Goal: Check status: Check status

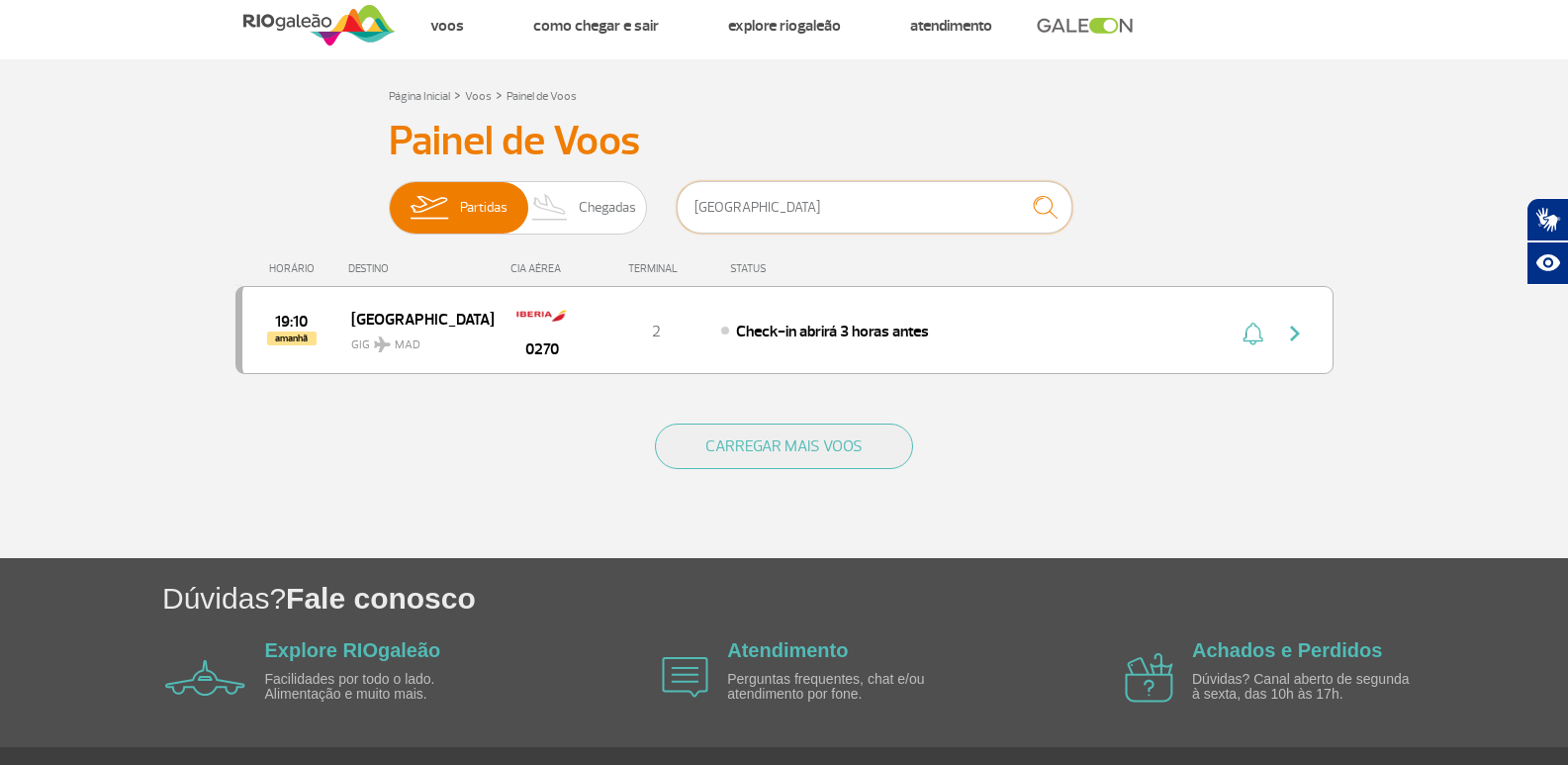
scroll to position [93, 0]
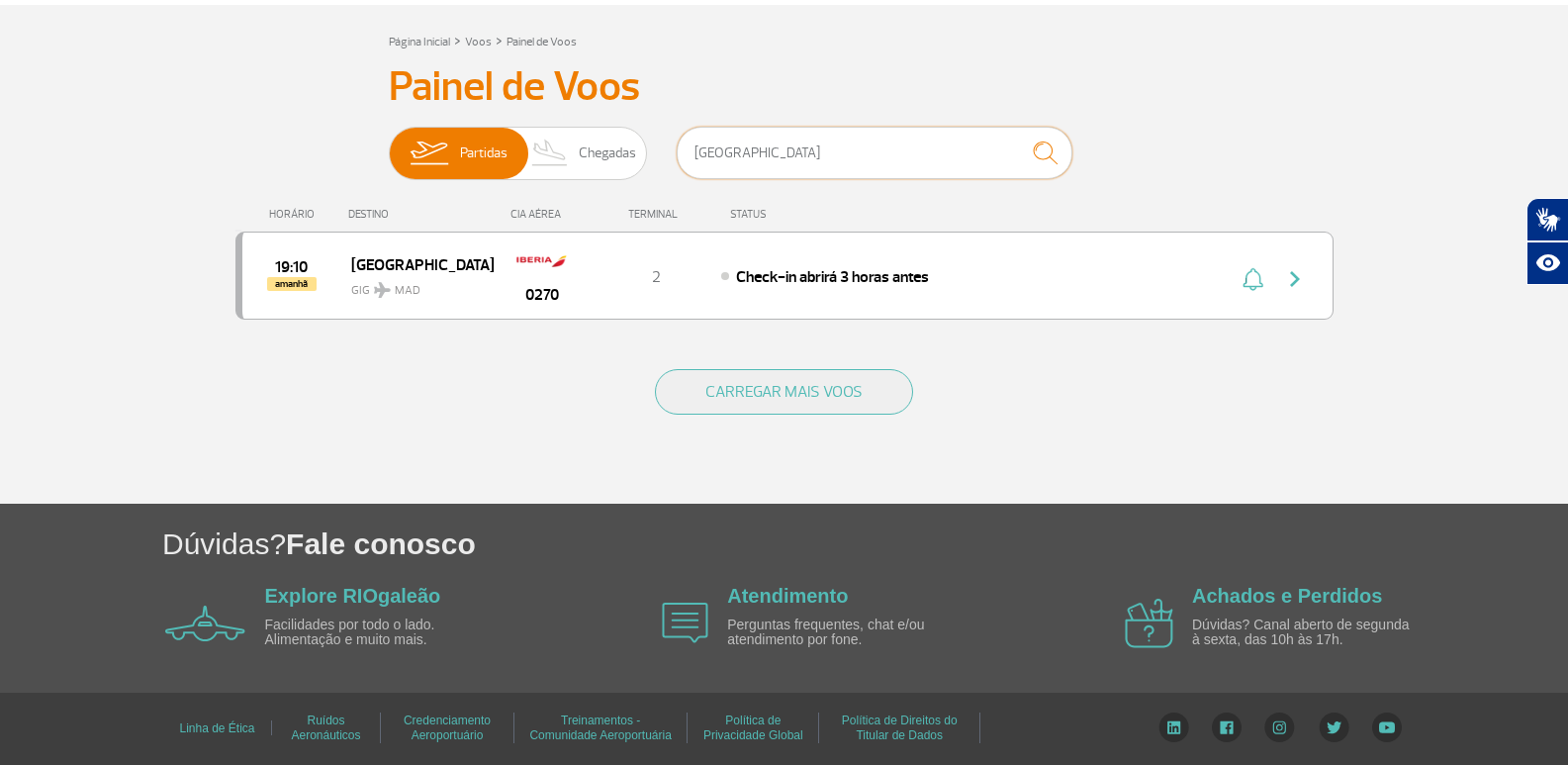
click at [765, 158] on input "[GEOGRAPHIC_DATA]" at bounding box center [874, 153] width 396 height 53
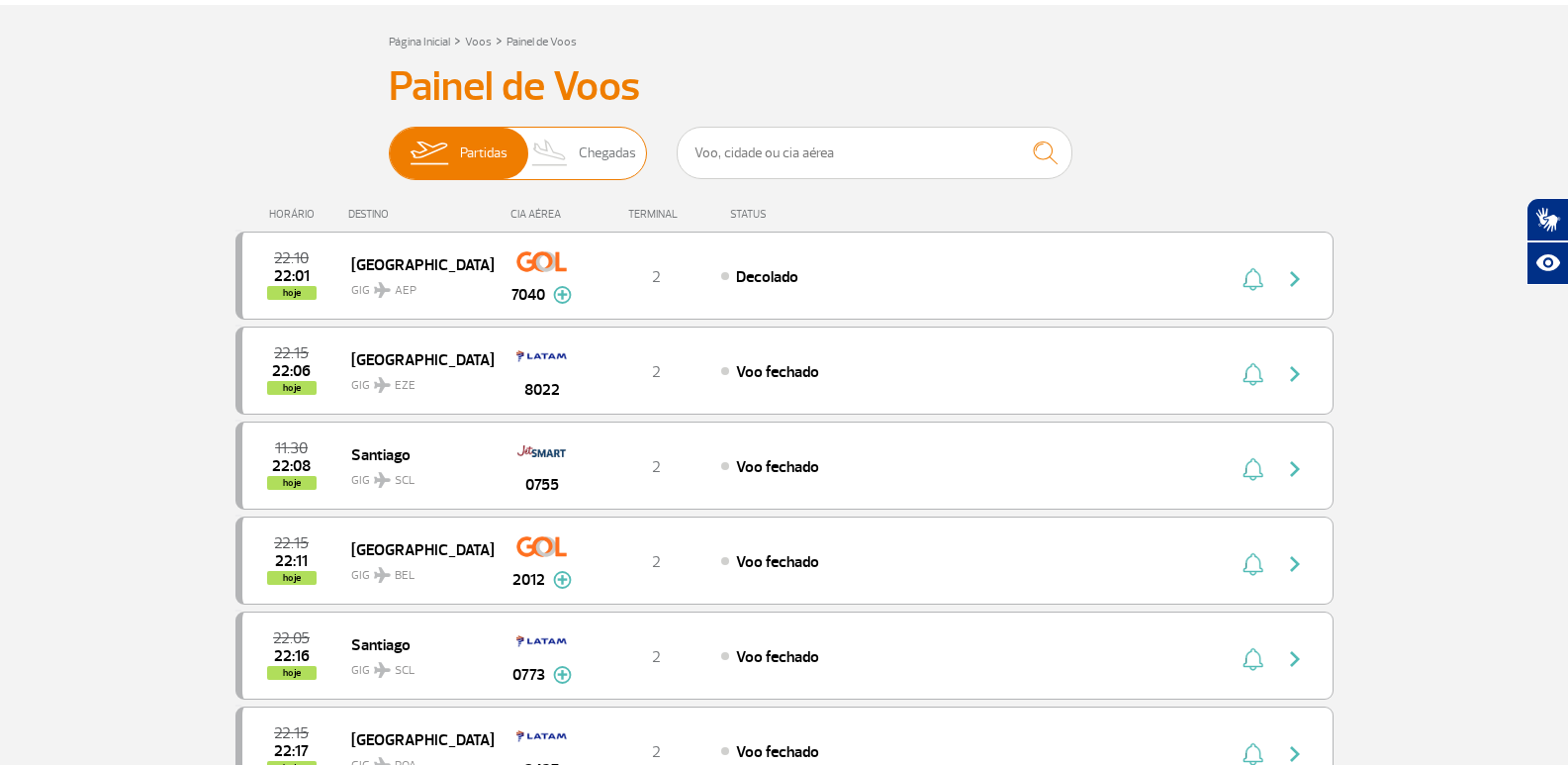
click at [591, 147] on span "Chegadas" at bounding box center [607, 154] width 58 height 52
click at [389, 144] on input "Partidas Chegadas" at bounding box center [389, 144] width 0 height 0
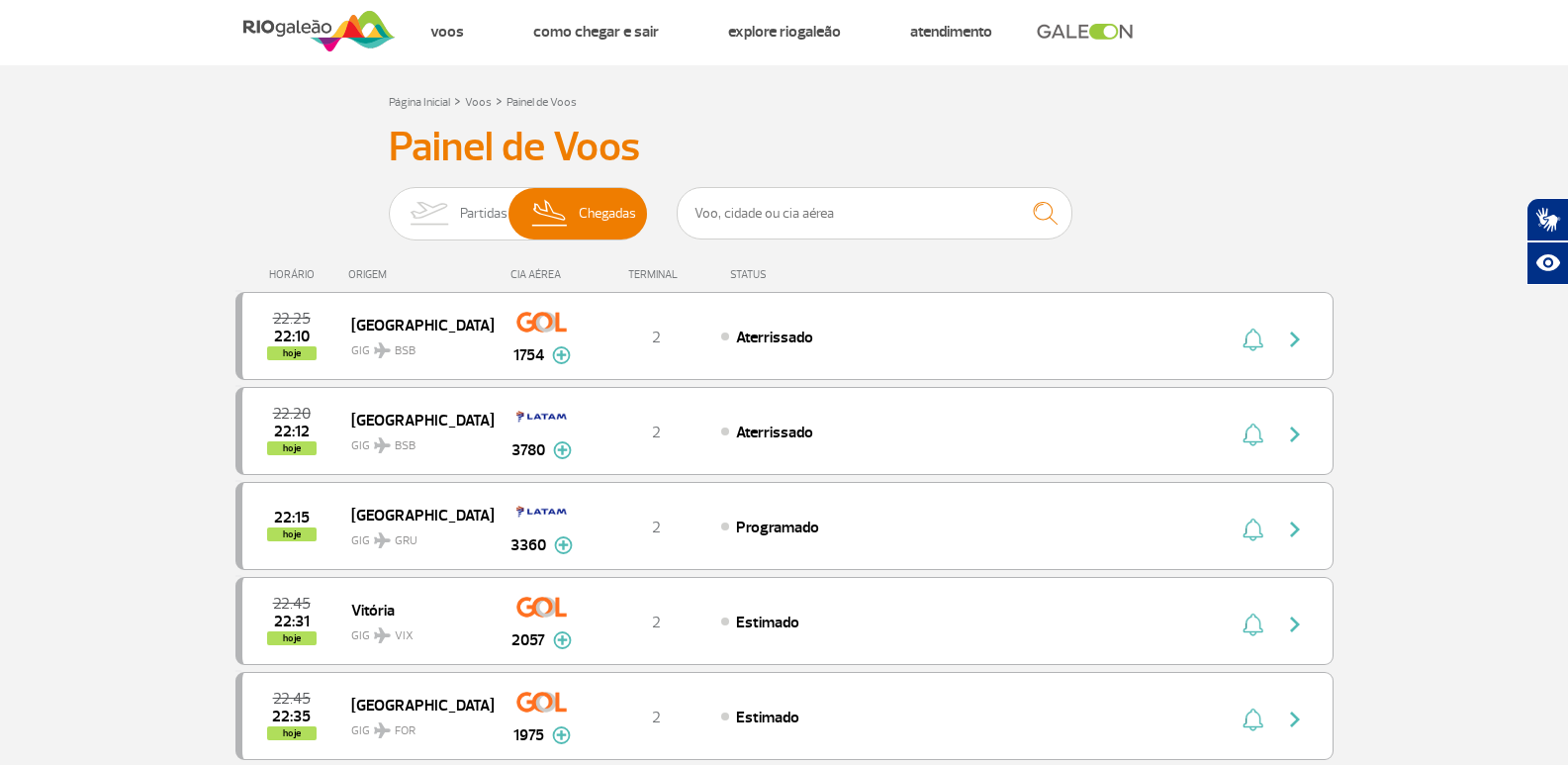
scroll to position [0, 0]
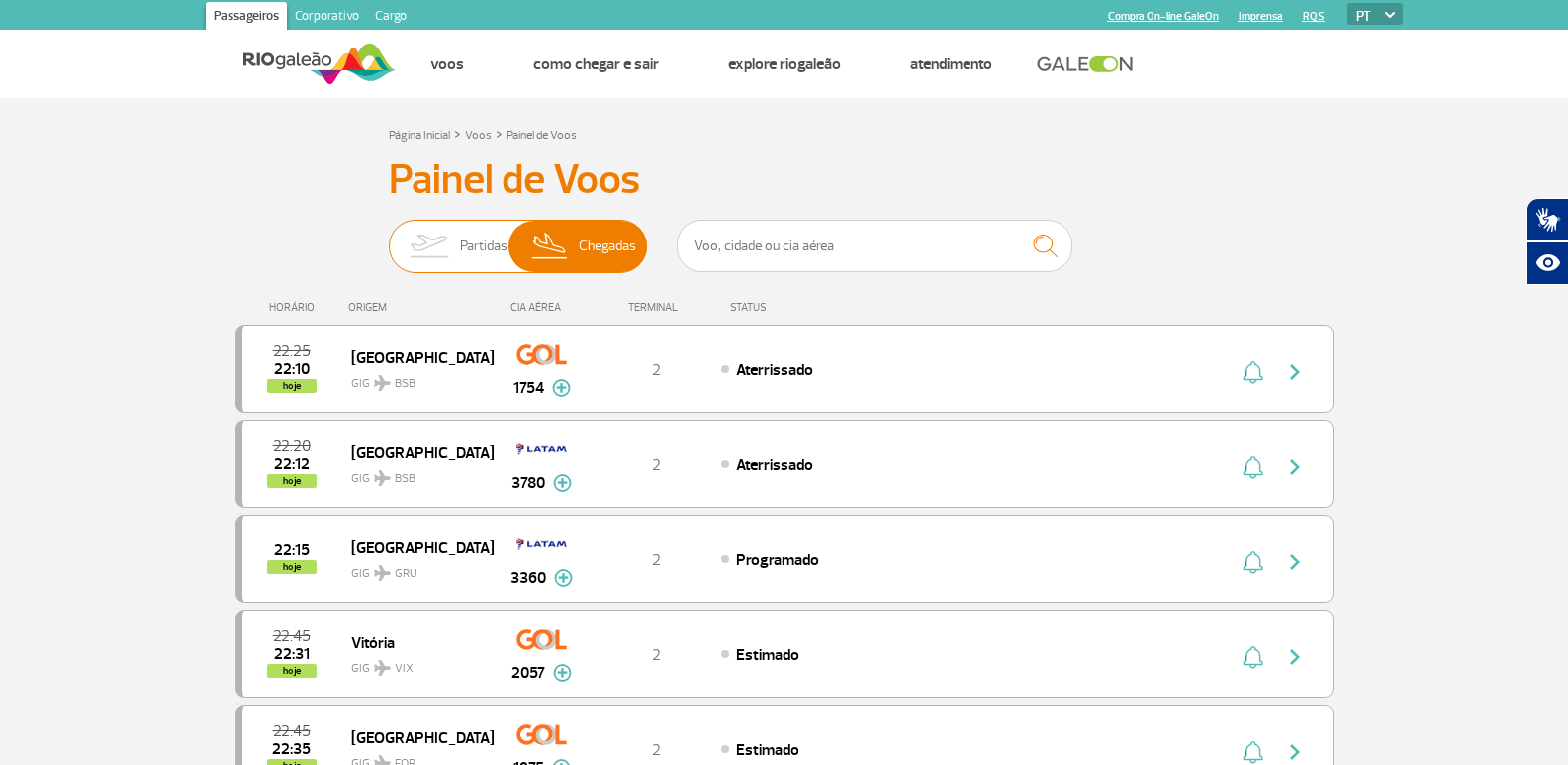
click at [463, 248] on span "Partidas" at bounding box center [484, 246] width 48 height 52
click at [389, 236] on input "Partidas Chegadas" at bounding box center [389, 236] width 0 height 0
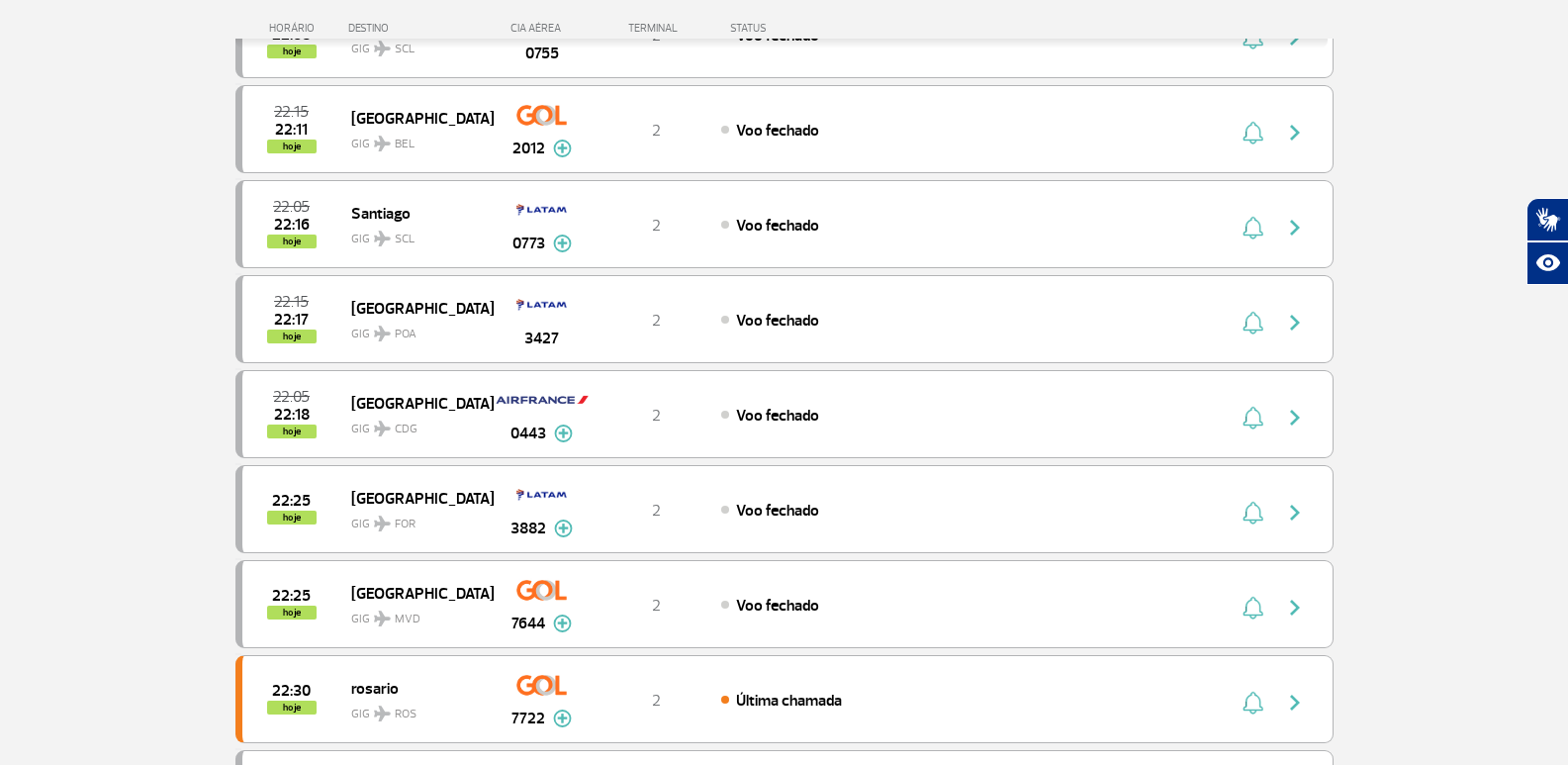
scroll to position [593, 0]
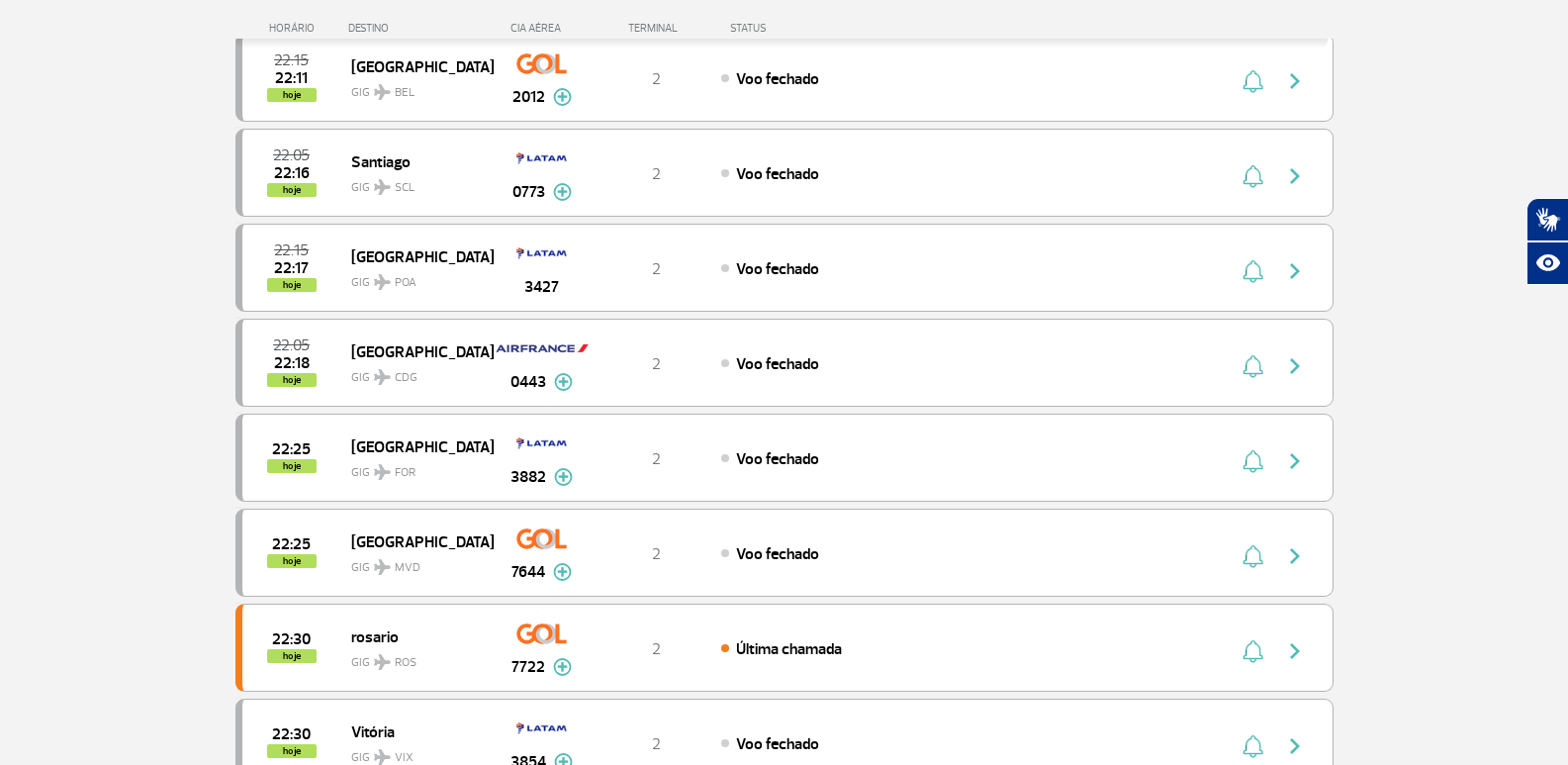
click at [1497, 607] on section "Página Inicial > Voos > Painel de Voos Painel de Voos Partidas Chegadas 22:10 2…" at bounding box center [784, 664] width 1568 height 2321
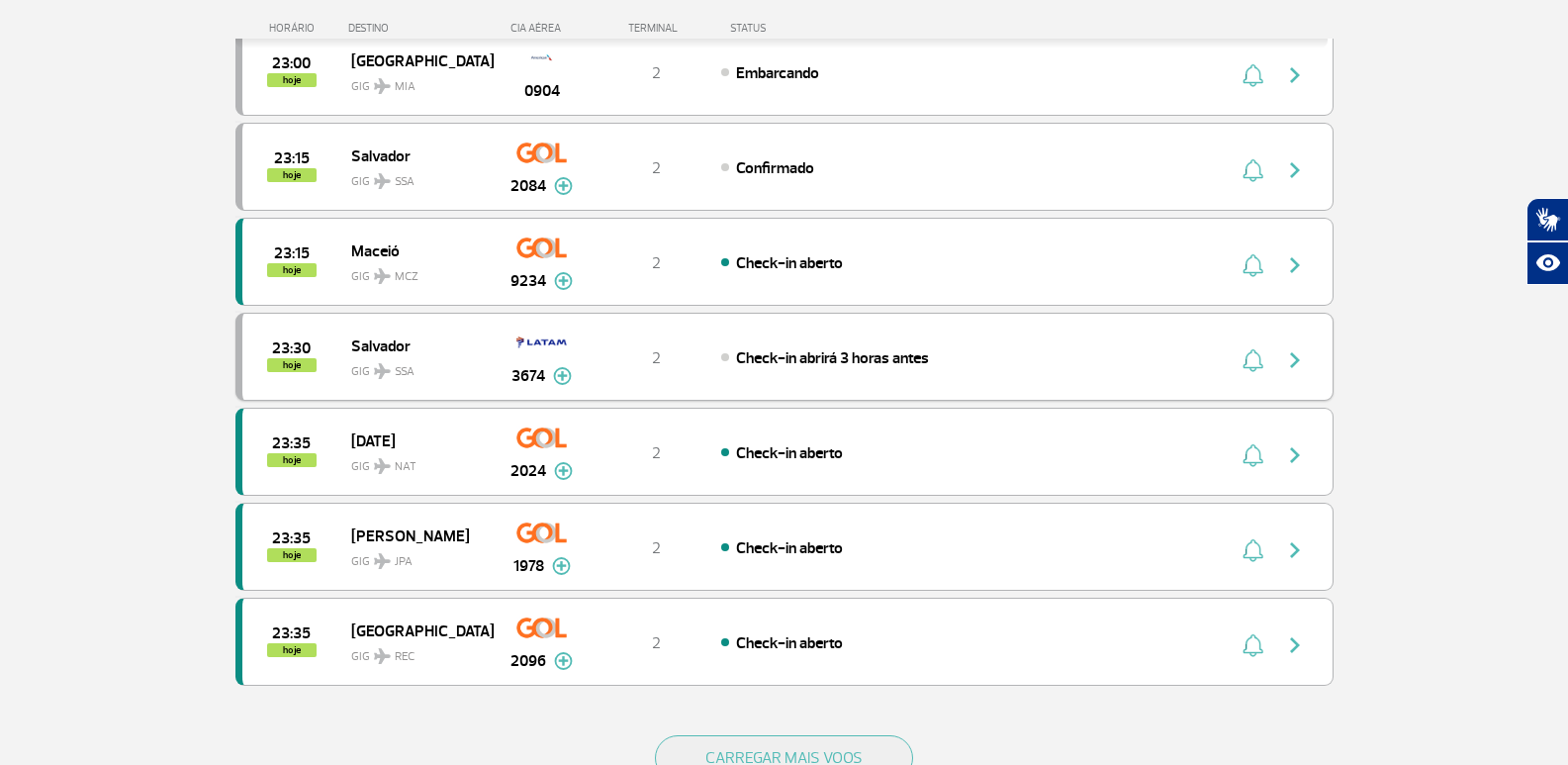
scroll to position [1583, 0]
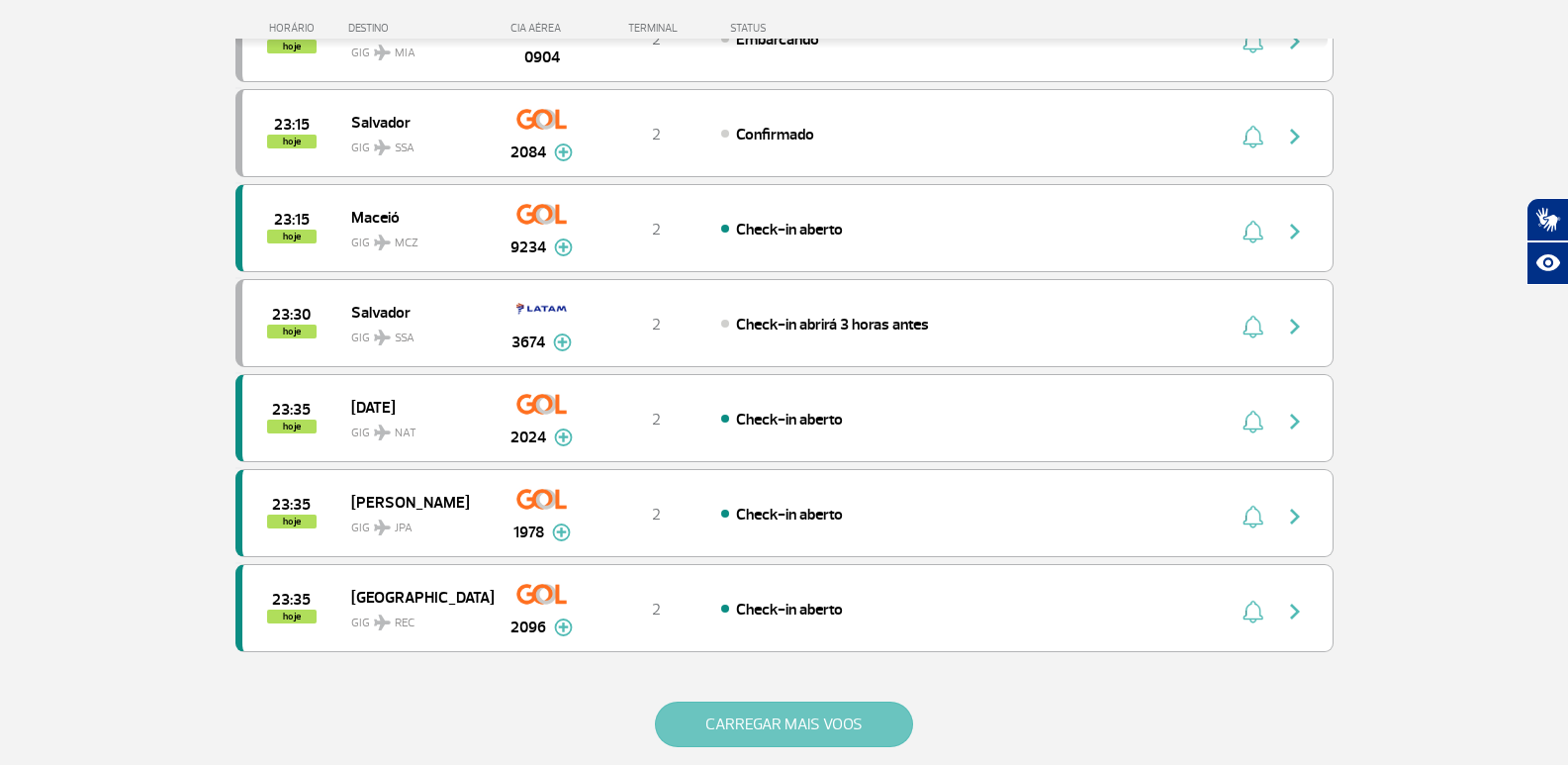
click at [738, 728] on button "CARREGAR MAIS VOOS" at bounding box center [784, 724] width 258 height 46
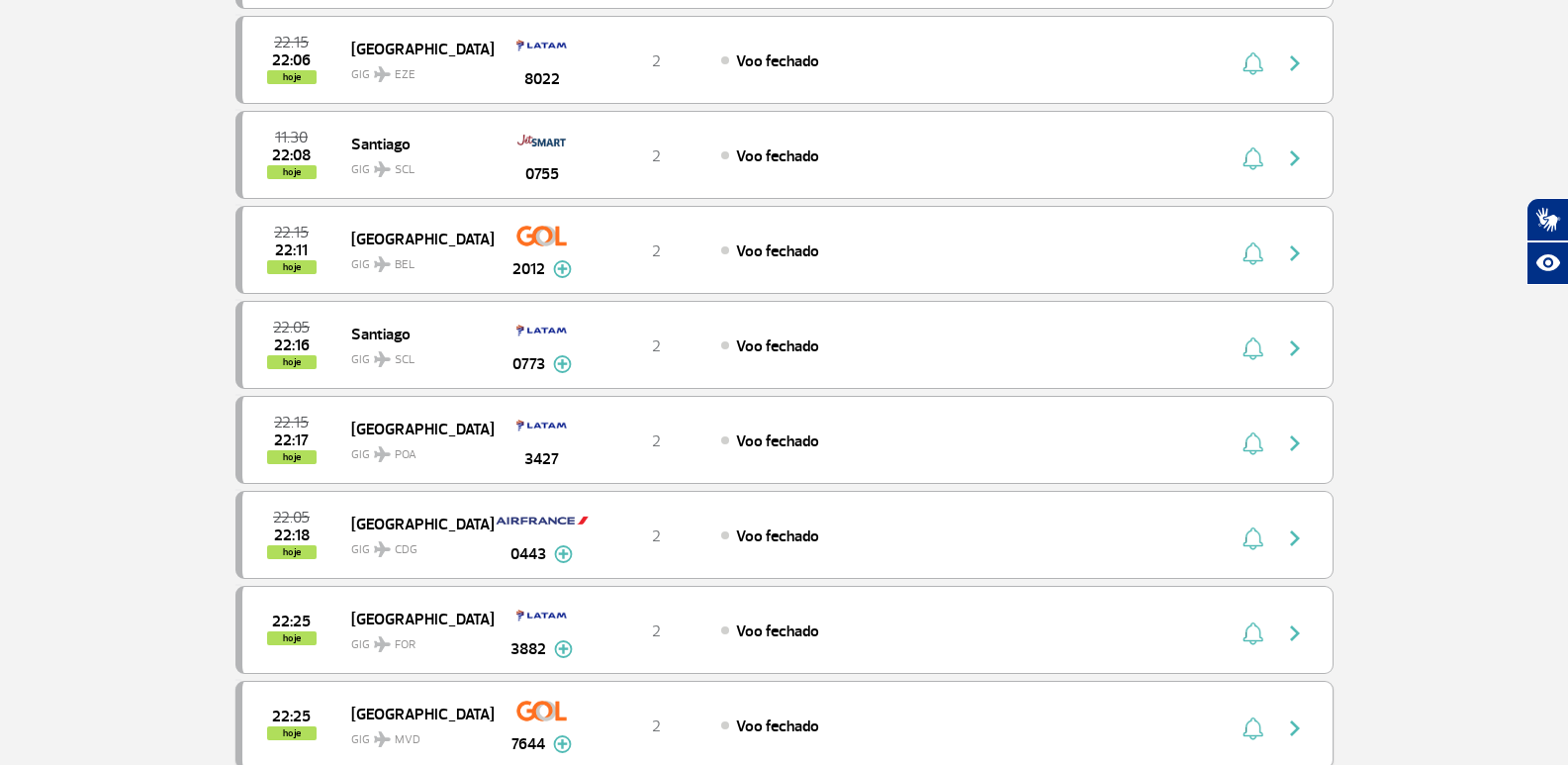
scroll to position [0, 0]
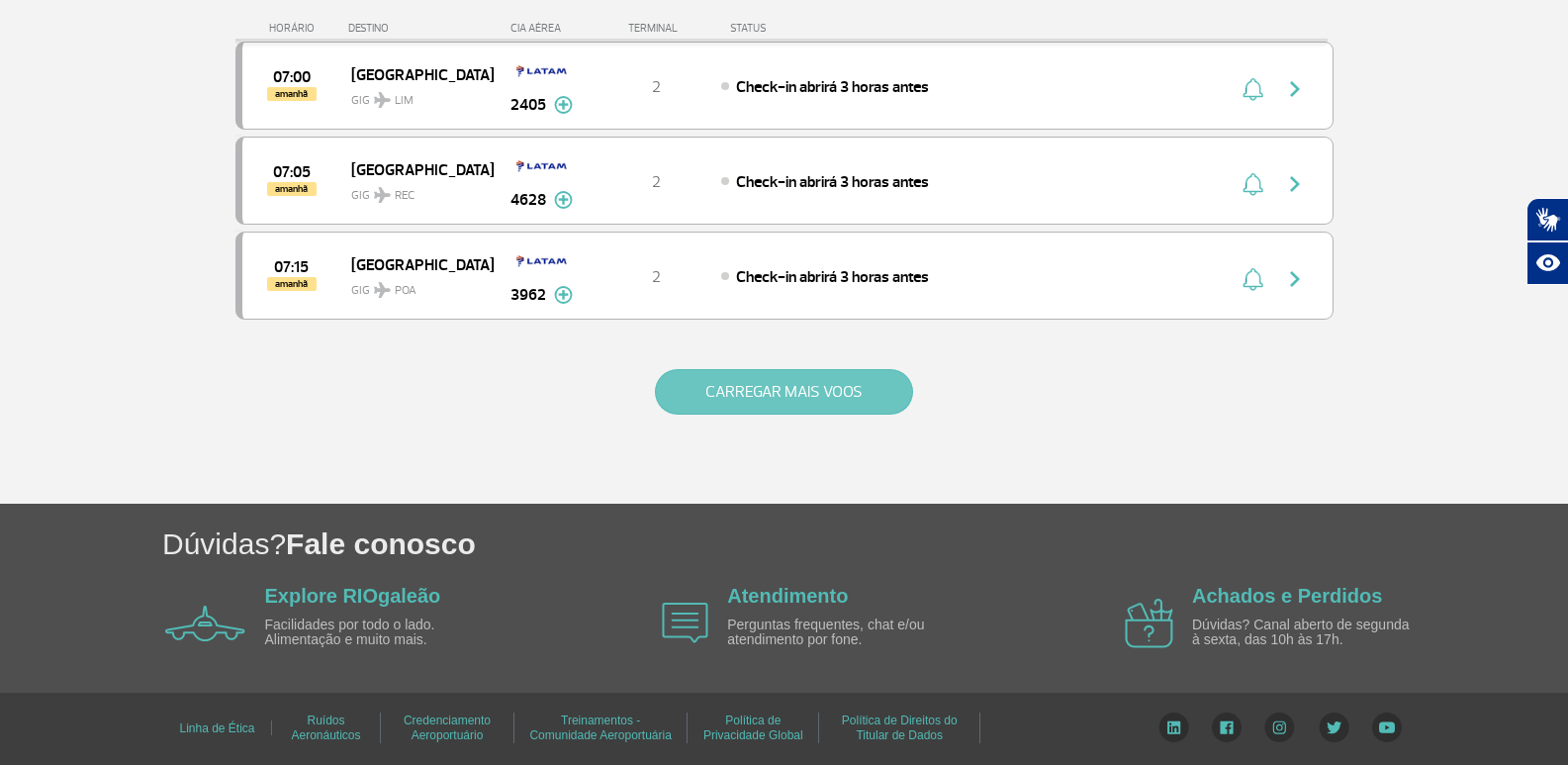
click at [680, 378] on button "CARREGAR MAIS VOOS" at bounding box center [784, 392] width 258 height 46
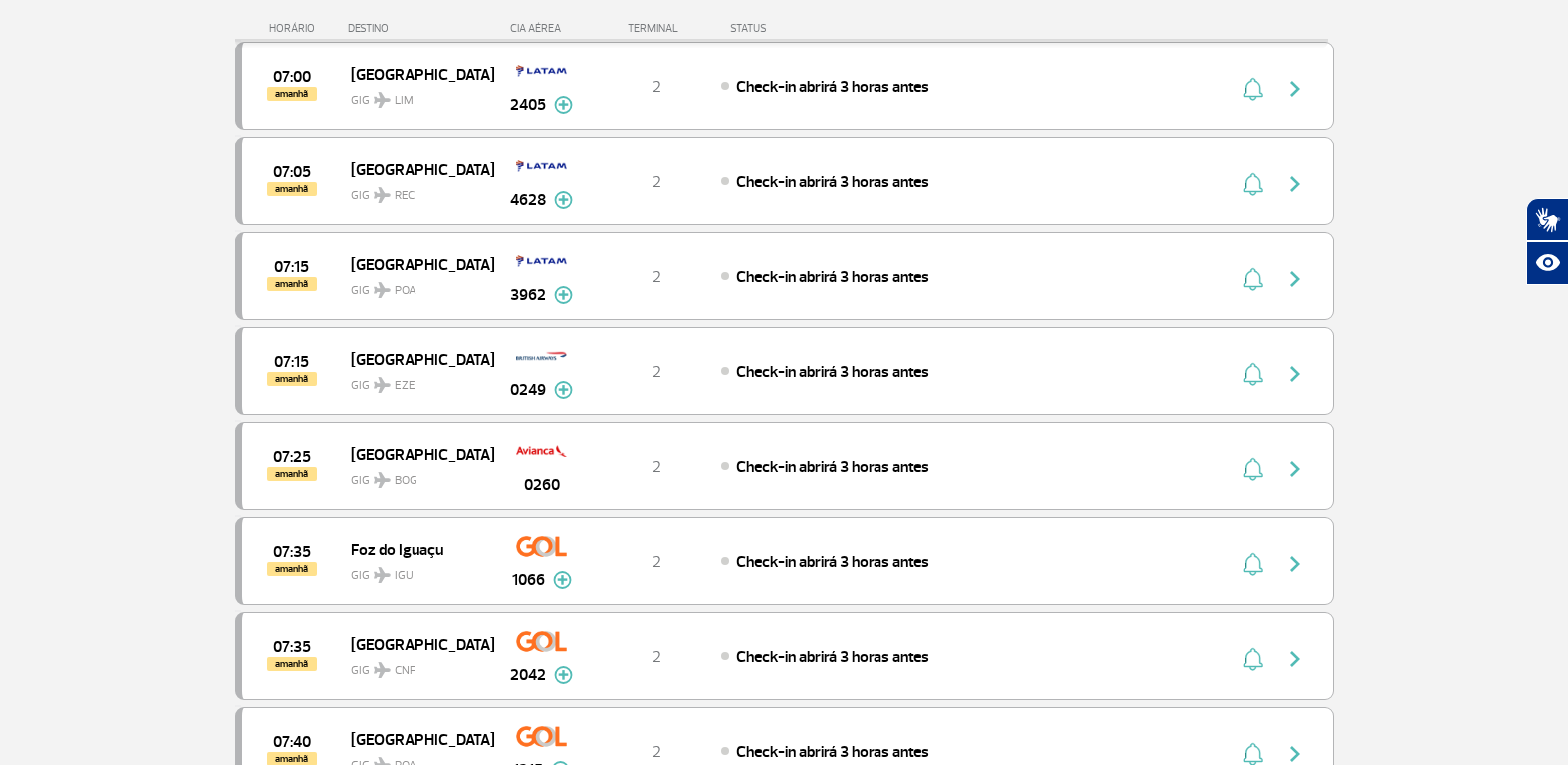
scroll to position [3419, 0]
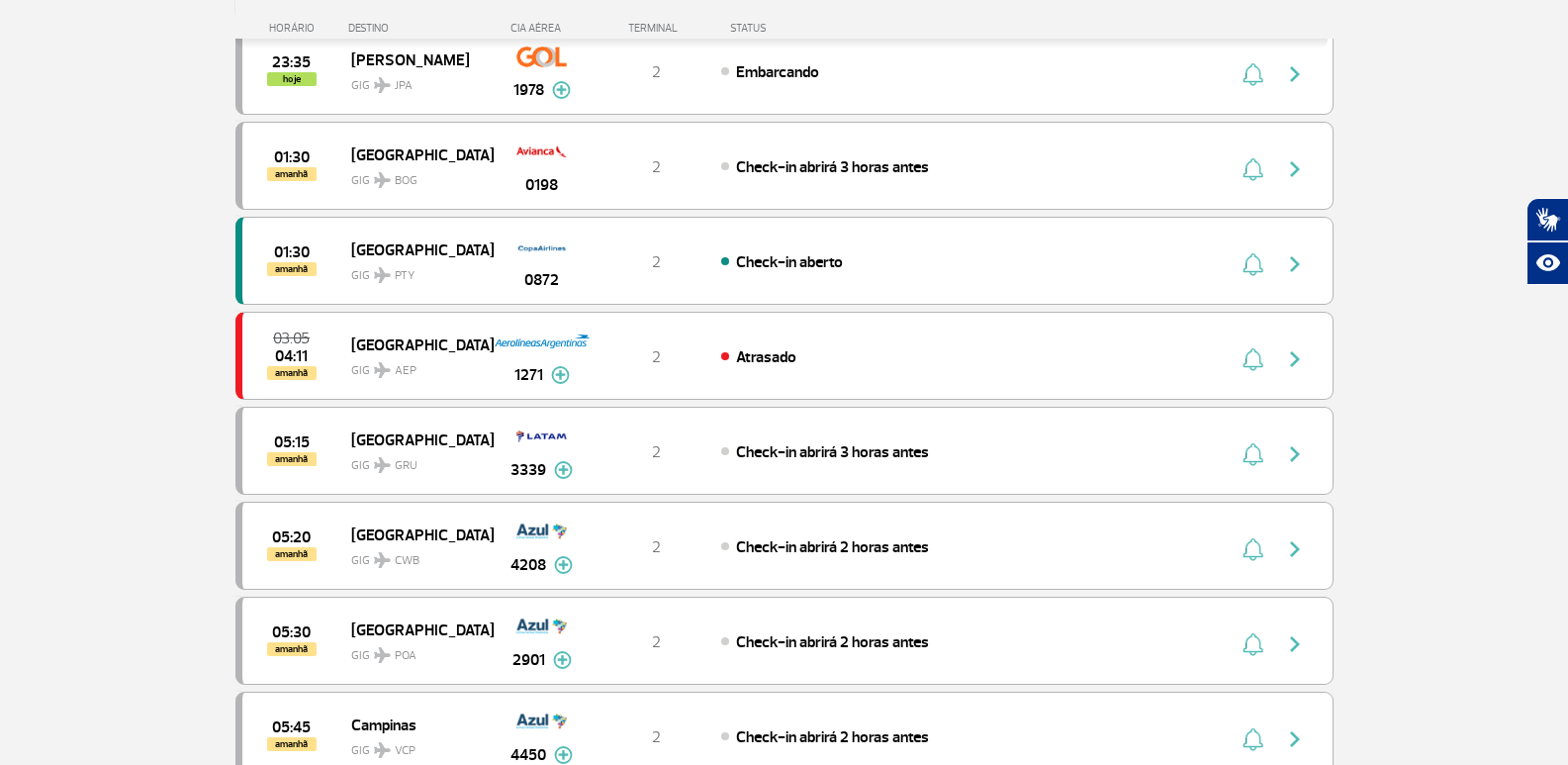
scroll to position [1088, 0]
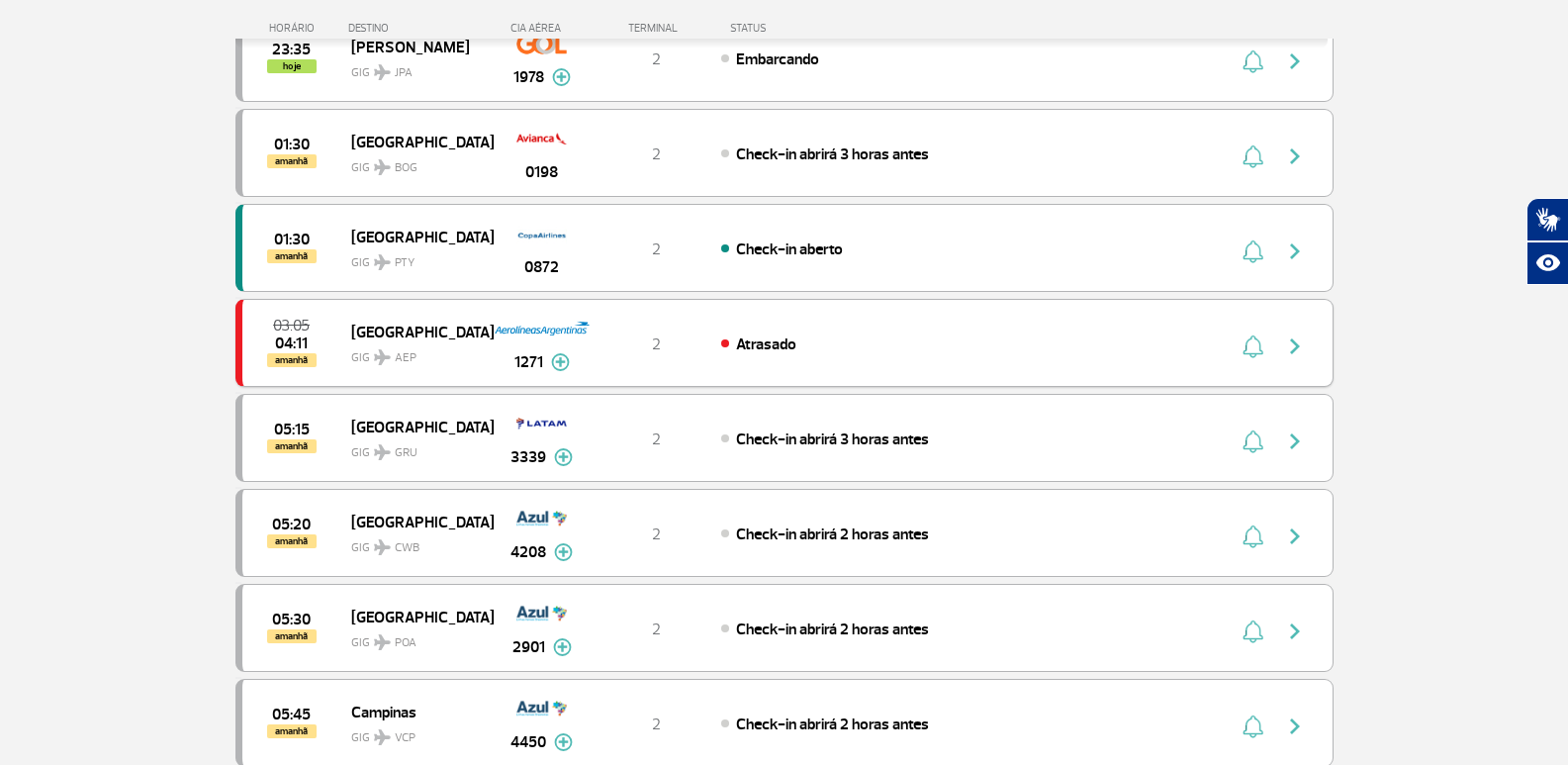
click at [560, 360] on img at bounding box center [561, 362] width 19 height 18
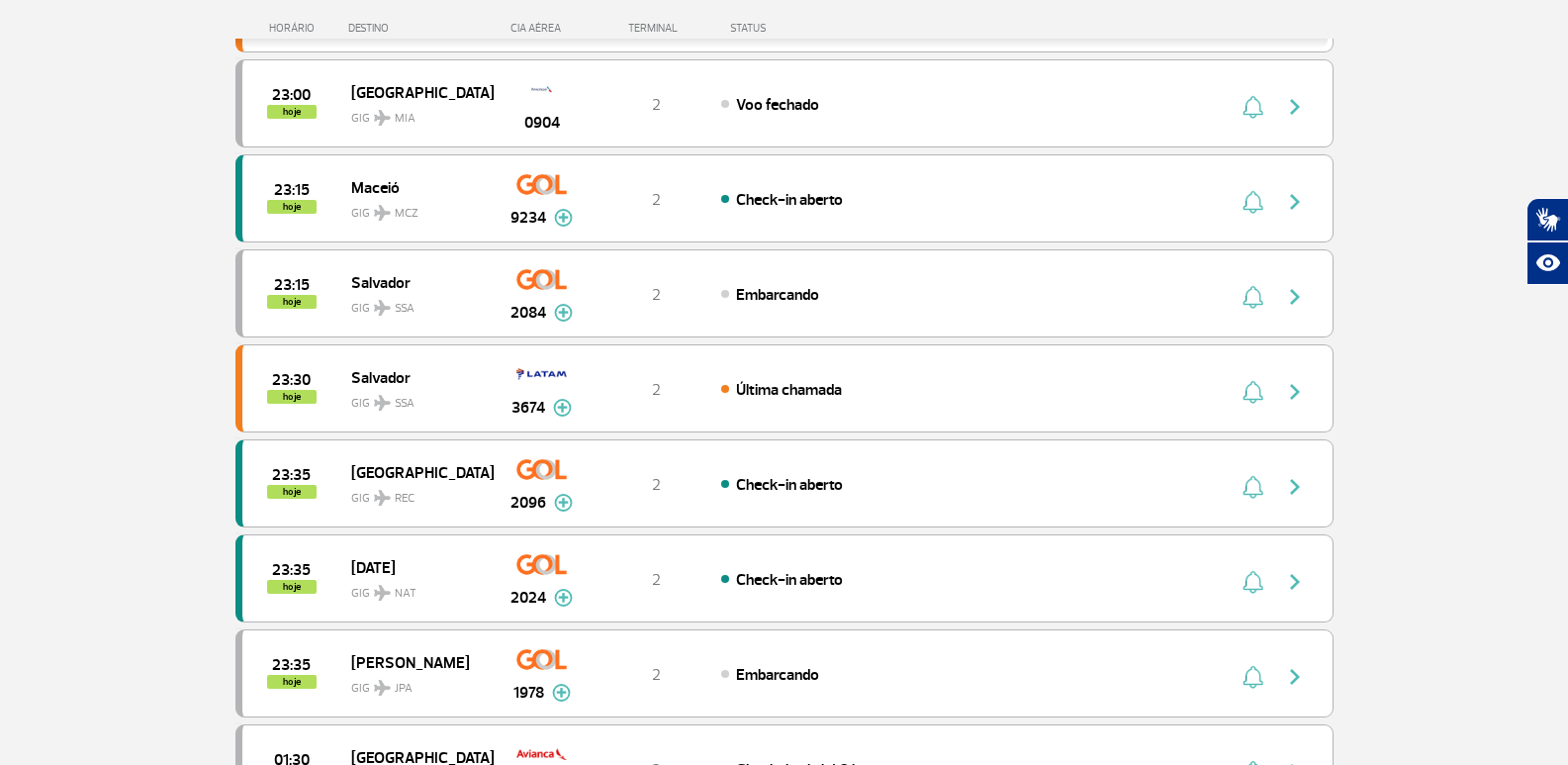
scroll to position [0, 0]
